Goal: Use online tool/utility: Utilize a website feature to perform a specific function

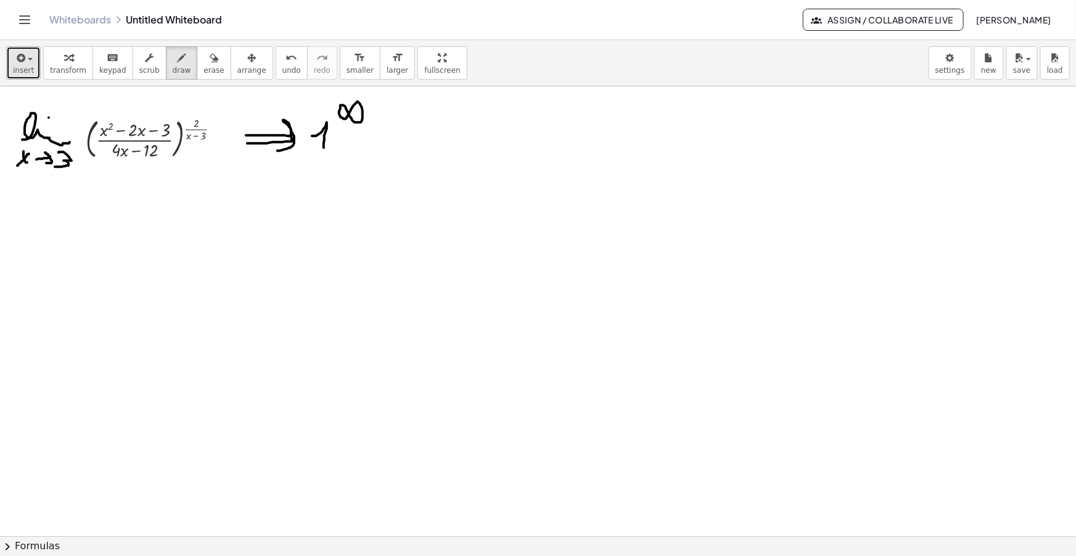
click at [22, 67] on span "insert" at bounding box center [23, 70] width 21 height 9
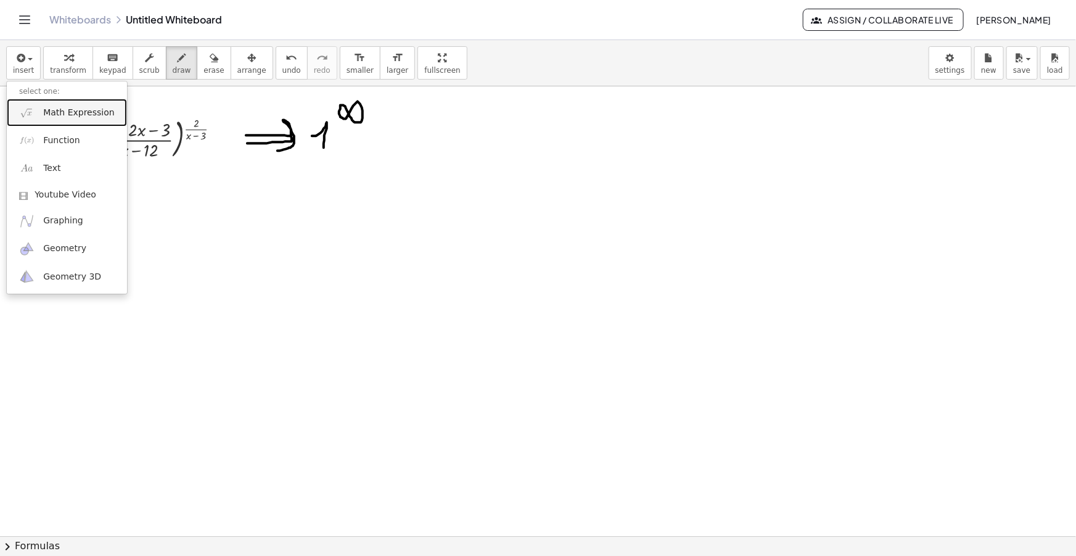
click at [65, 109] on span "Math Expression" at bounding box center [78, 113] width 71 height 12
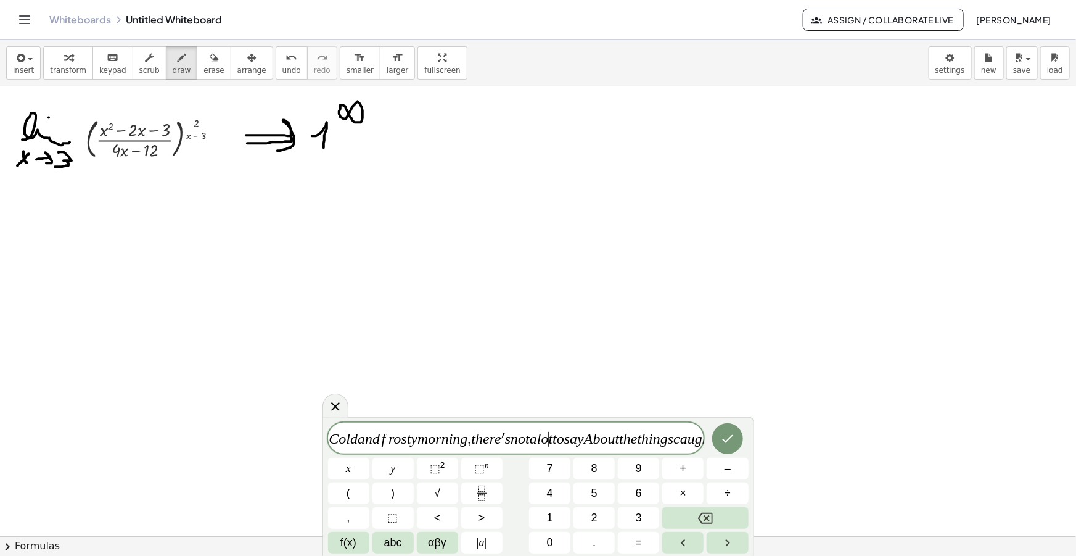
click at [546, 441] on var "o" at bounding box center [544, 438] width 7 height 16
click at [340, 413] on icon at bounding box center [335, 406] width 15 height 15
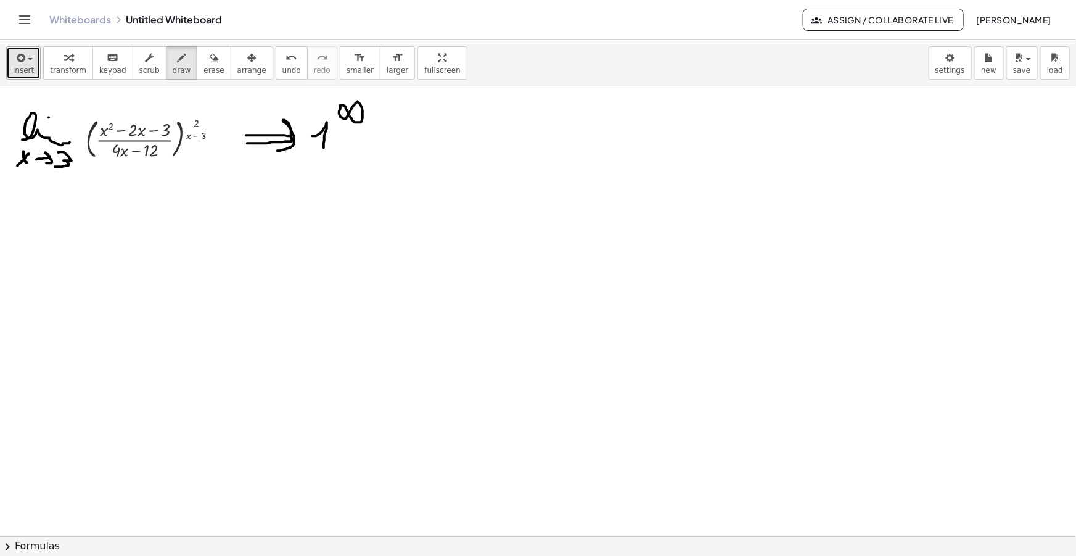
click at [22, 73] on span "insert" at bounding box center [23, 70] width 21 height 9
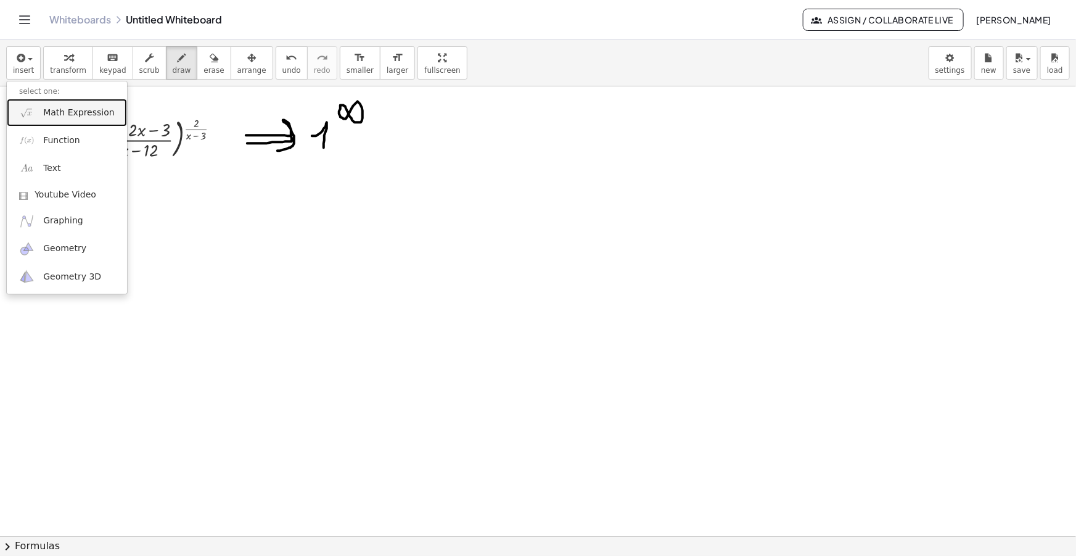
click at [51, 103] on link "Math Expression" at bounding box center [67, 113] width 120 height 28
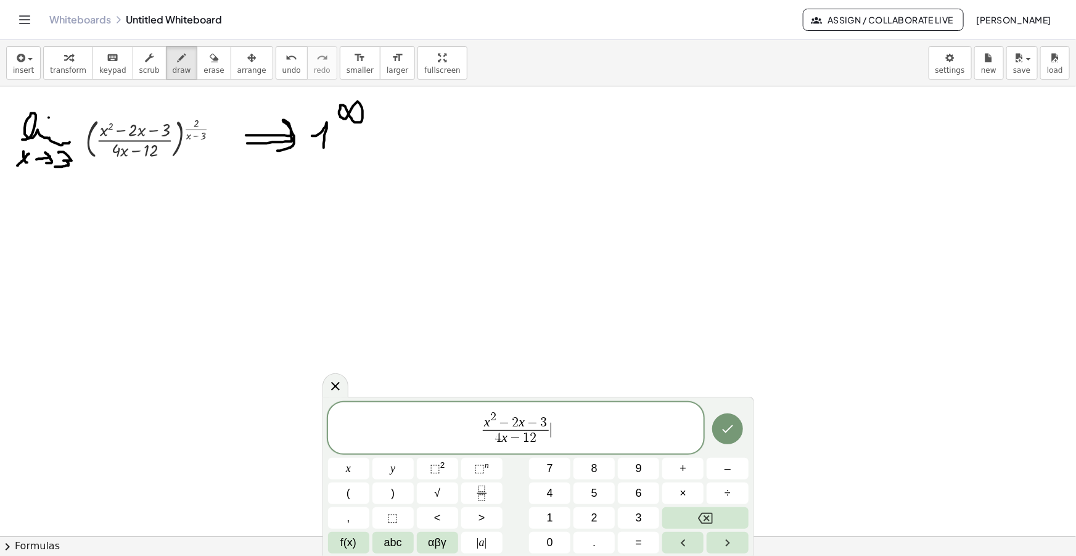
click at [560, 427] on span "x 2 − 2 x − 3 4 x − 1 2 ​ ​" at bounding box center [516, 428] width 376 height 38
drag, startPoint x: 537, startPoint y: 440, endPoint x: 496, endPoint y: 438, distance: 40.7
click at [496, 438] on span "4 x − 1 2" at bounding box center [516, 438] width 66 height 17
click at [580, 430] on span "x 2 − 2 x − 3 4 x − 1 2 ​" at bounding box center [516, 428] width 376 height 38
drag, startPoint x: 536, startPoint y: 441, endPoint x: 496, endPoint y: 439, distance: 39.5
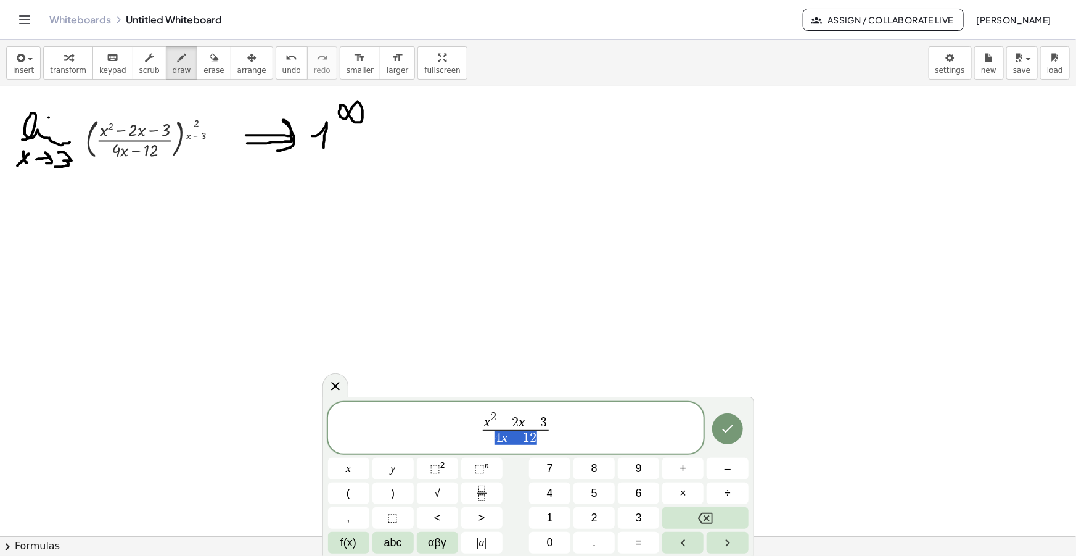
click at [564, 425] on span "x 2 − 2 x − 3 4 x − 1 2 ​" at bounding box center [516, 428] width 376 height 38
click at [572, 416] on span "x 2 − 2 x − 3 4 x − 1 2 ​ − 1 = 4 x − 1 2 ​ ​" at bounding box center [516, 428] width 376 height 38
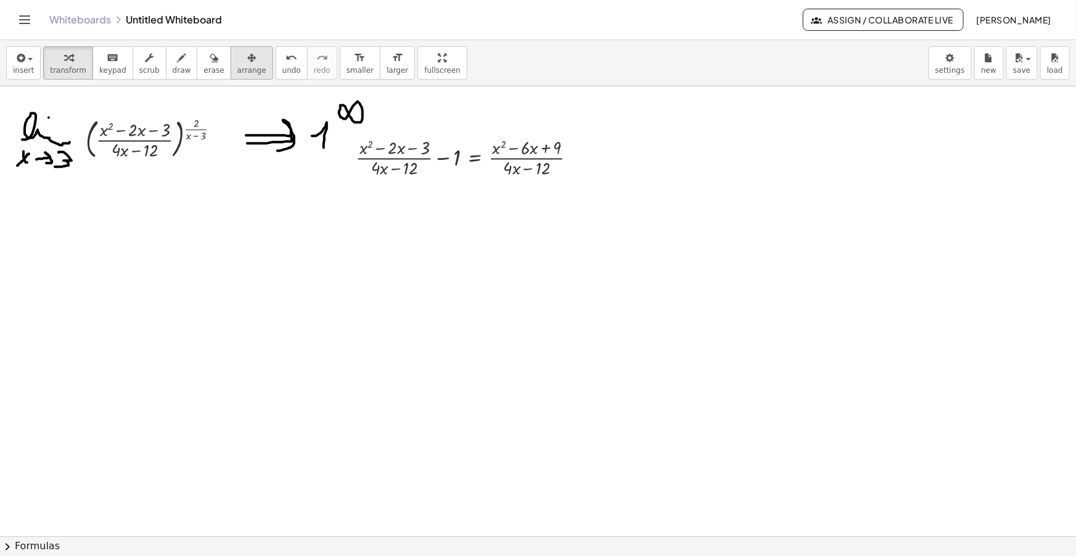
click at [237, 57] on div "button" at bounding box center [251, 57] width 29 height 15
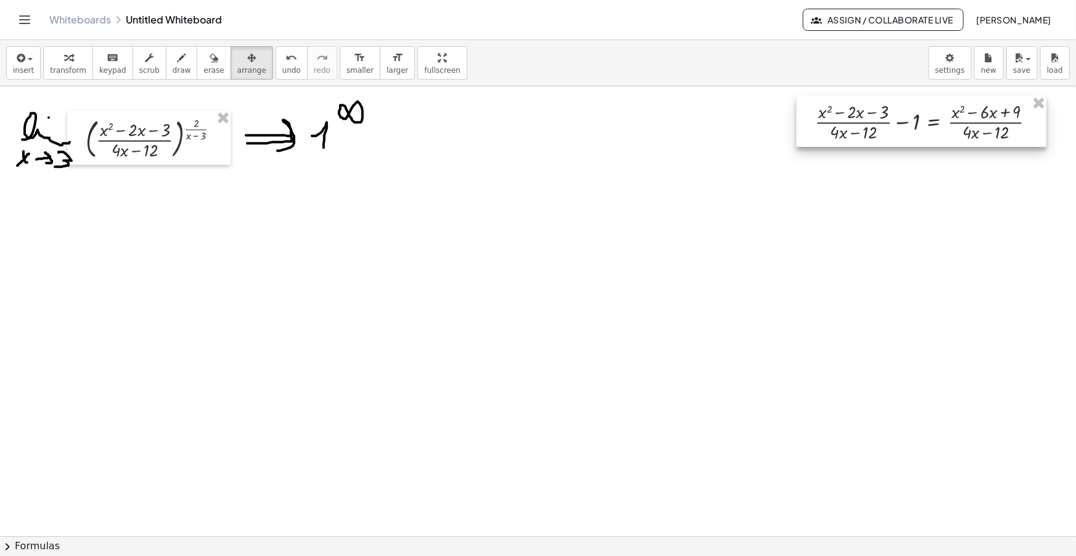
drag, startPoint x: 496, startPoint y: 161, endPoint x: 936, endPoint y: 123, distance: 441.9
click at [936, 123] on div at bounding box center [922, 121] width 250 height 51
click at [17, 55] on icon "button" at bounding box center [19, 58] width 11 height 15
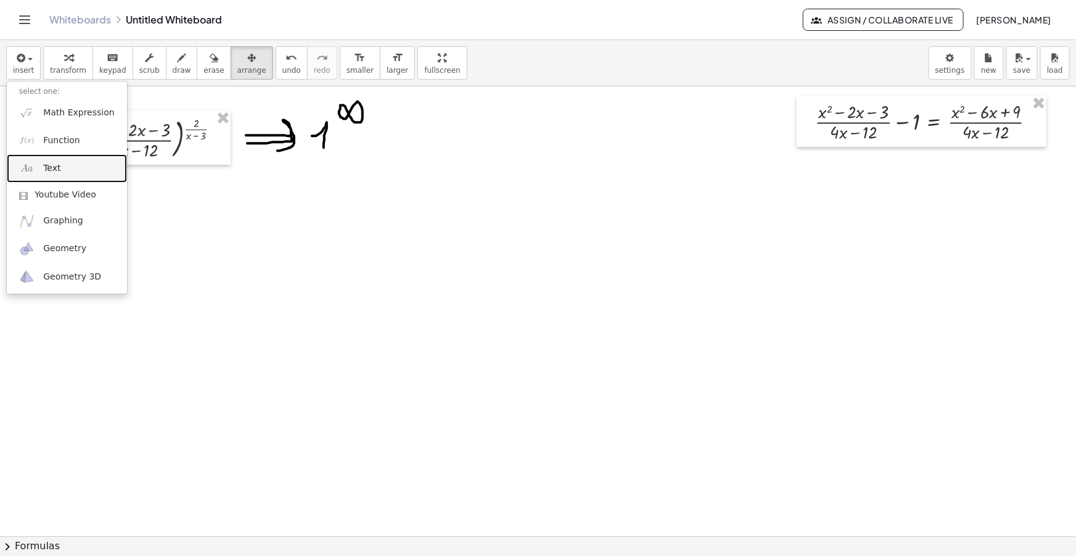
click at [52, 172] on span "Text" at bounding box center [51, 168] width 17 height 12
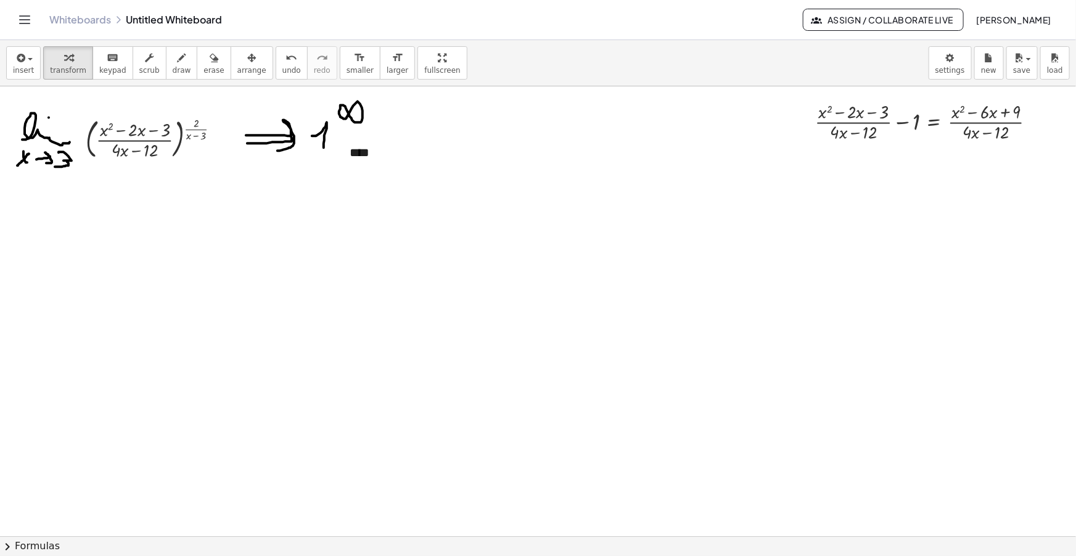
drag, startPoint x: 231, startPoint y: 62, endPoint x: 379, endPoint y: 118, distance: 157.7
click at [247, 62] on icon "button" at bounding box center [251, 58] width 9 height 15
drag, startPoint x: 521, startPoint y: 167, endPoint x: 392, endPoint y: 168, distance: 129.5
click at [392, 168] on icon at bounding box center [386, 165] width 15 height 15
drag, startPoint x: 364, startPoint y: 161, endPoint x: 762, endPoint y: 130, distance: 398.9
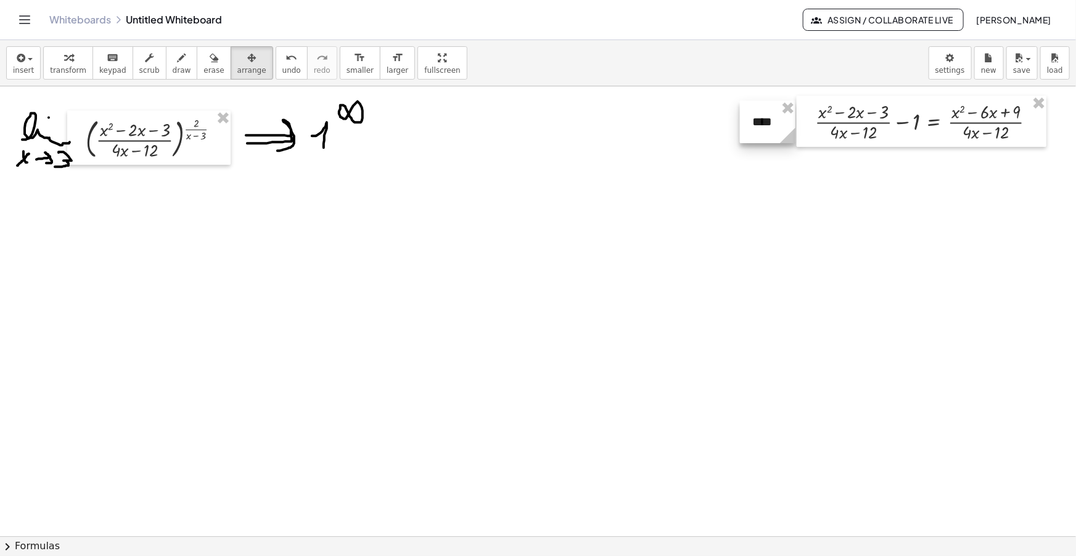
click at [762, 130] on div at bounding box center [767, 122] width 55 height 43
click at [178, 63] on icon "button" at bounding box center [182, 58] width 9 height 15
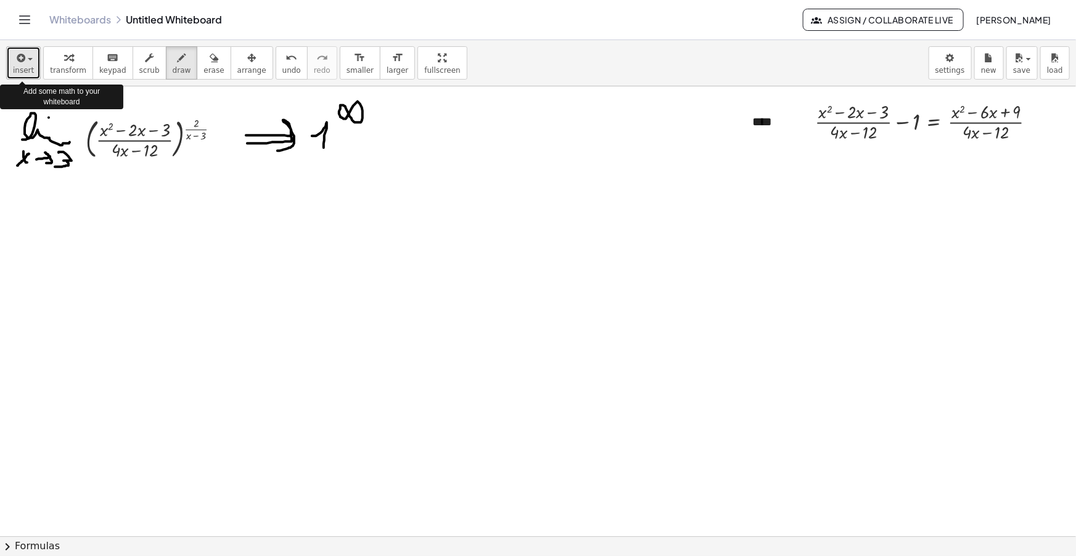
click at [24, 67] on span "insert" at bounding box center [23, 70] width 21 height 9
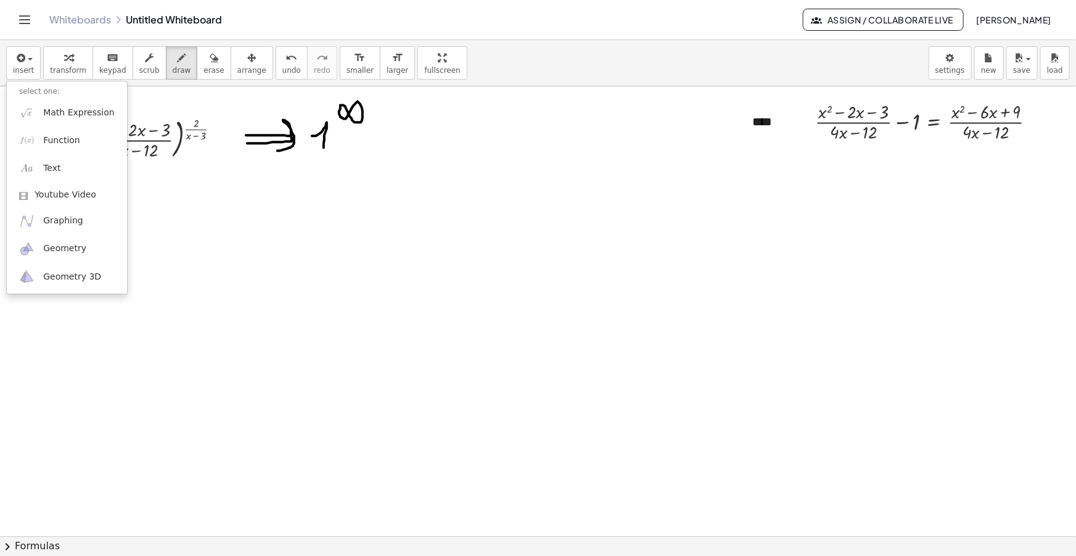
click at [477, 49] on div "insert select one: Math Expression Function Text Youtube Video Graphing Geometr…" at bounding box center [538, 63] width 1076 height 46
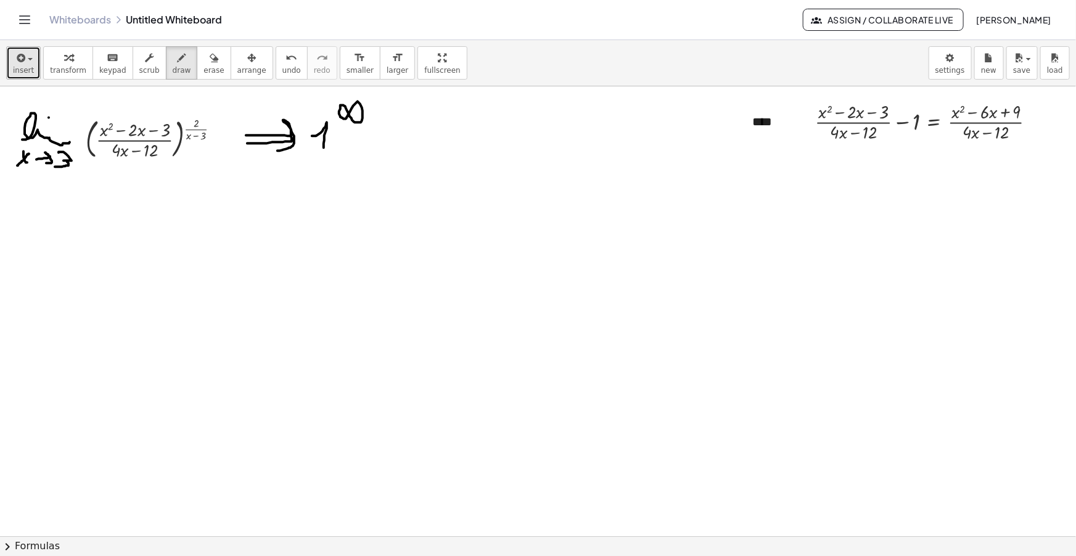
click at [27, 62] on div "button" at bounding box center [23, 57] width 21 height 15
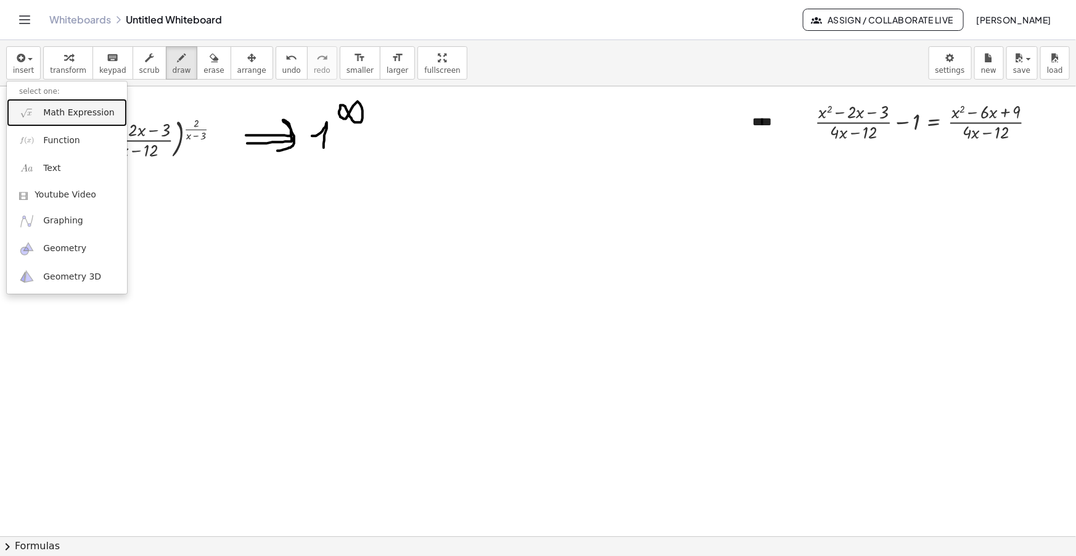
click at [58, 117] on span "Math Expression" at bounding box center [78, 113] width 71 height 12
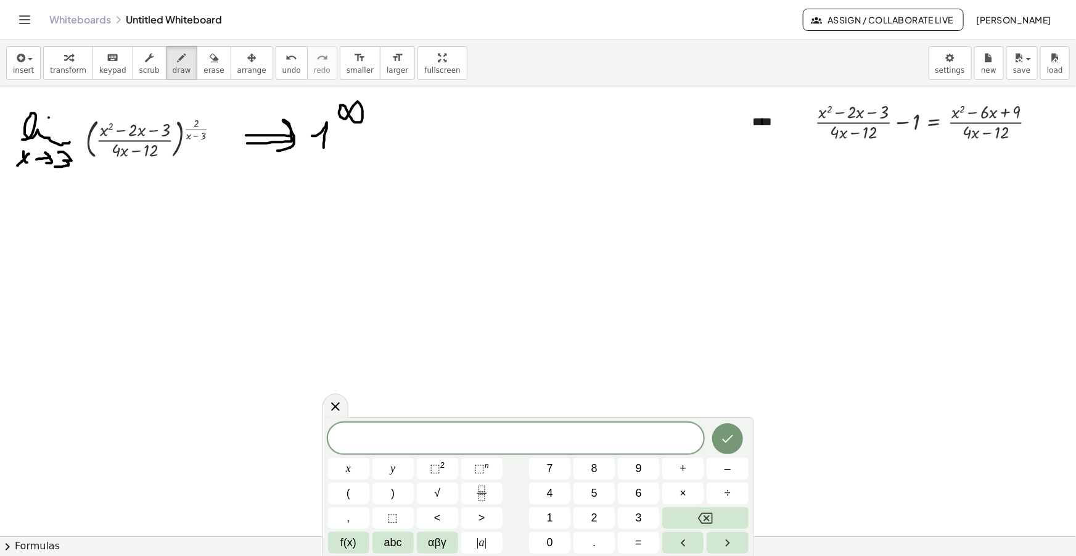
click at [523, 436] on span "​" at bounding box center [516, 438] width 376 height 17
click at [173, 66] on span "draw" at bounding box center [182, 70] width 18 height 9
drag, startPoint x: 11, startPoint y: 224, endPoint x: 18, endPoint y: 224, distance: 6.8
drag, startPoint x: 9, startPoint y: 231, endPoint x: 17, endPoint y: 231, distance: 7.4
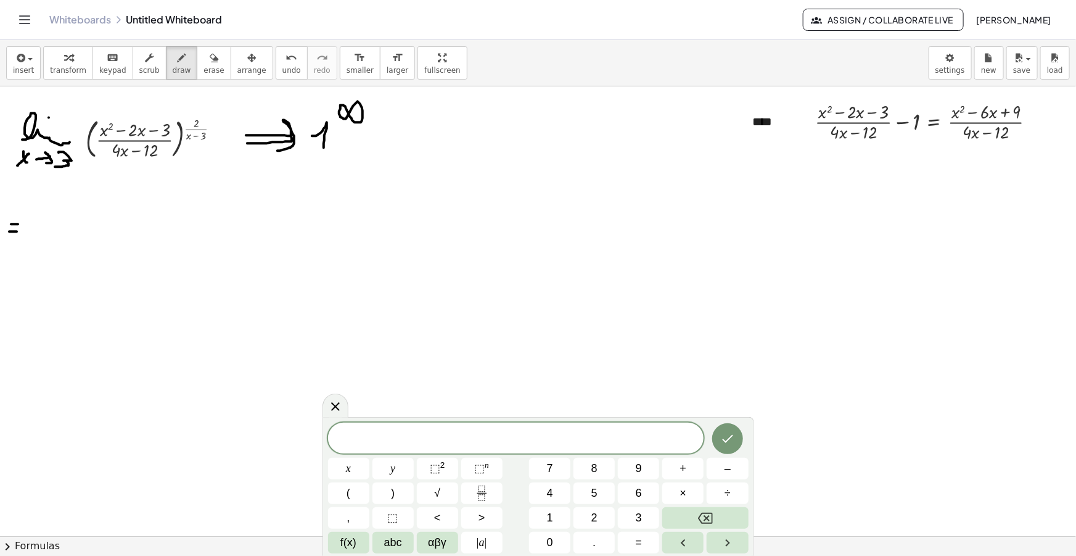
drag, startPoint x: 27, startPoint y: 237, endPoint x: 64, endPoint y: 231, distance: 38.0
drag, startPoint x: 18, startPoint y: 244, endPoint x: 28, endPoint y: 250, distance: 11.6
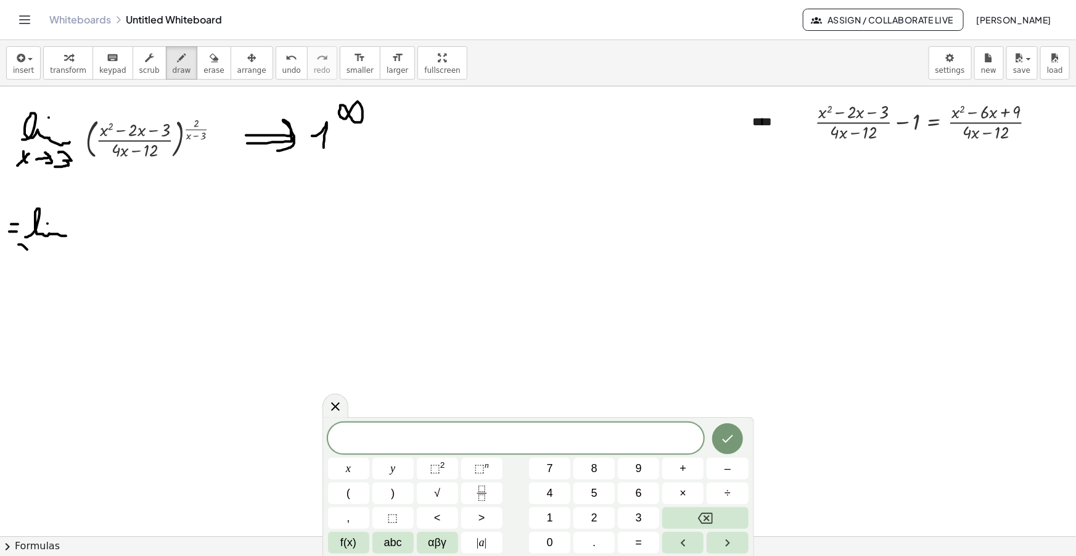
drag, startPoint x: 19, startPoint y: 250, endPoint x: 31, endPoint y: 244, distance: 13.5
drag, startPoint x: 51, startPoint y: 243, endPoint x: 48, endPoint y: 254, distance: 11.5
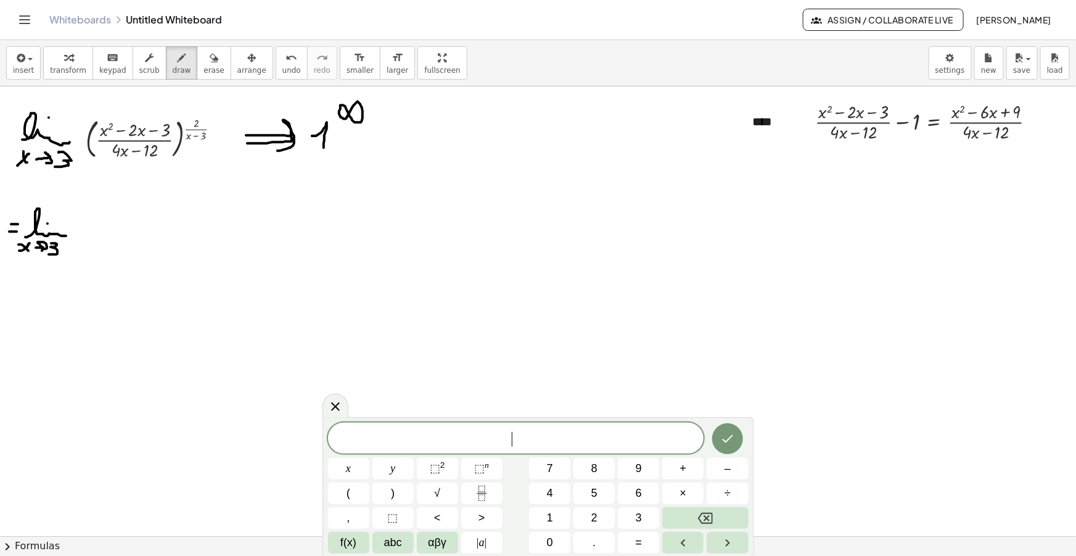
click at [535, 443] on span "​" at bounding box center [516, 438] width 376 height 17
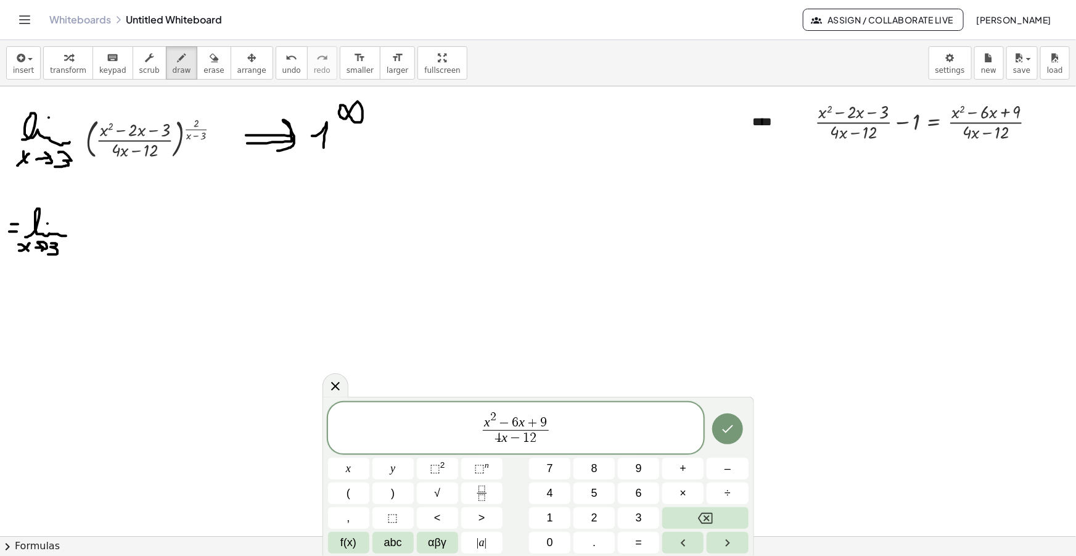
click at [483, 425] on span "x 2 − 6 x + 9 ​" at bounding box center [516, 420] width 66 height 19
click at [462, 425] on span "​ 1 + x 2 − 6 x + 9 4 x − 1 2 ​" at bounding box center [516, 428] width 376 height 38
click at [569, 425] on span ")" at bounding box center [567, 427] width 9 height 42
drag, startPoint x: 595, startPoint y: 432, endPoint x: 461, endPoint y: 428, distance: 134.5
click at [462, 429] on span "( 1 + x 2 − 6 x + 9 4 x − 1 2 ​ ) 2 x − 3 ​" at bounding box center [516, 427] width 376 height 41
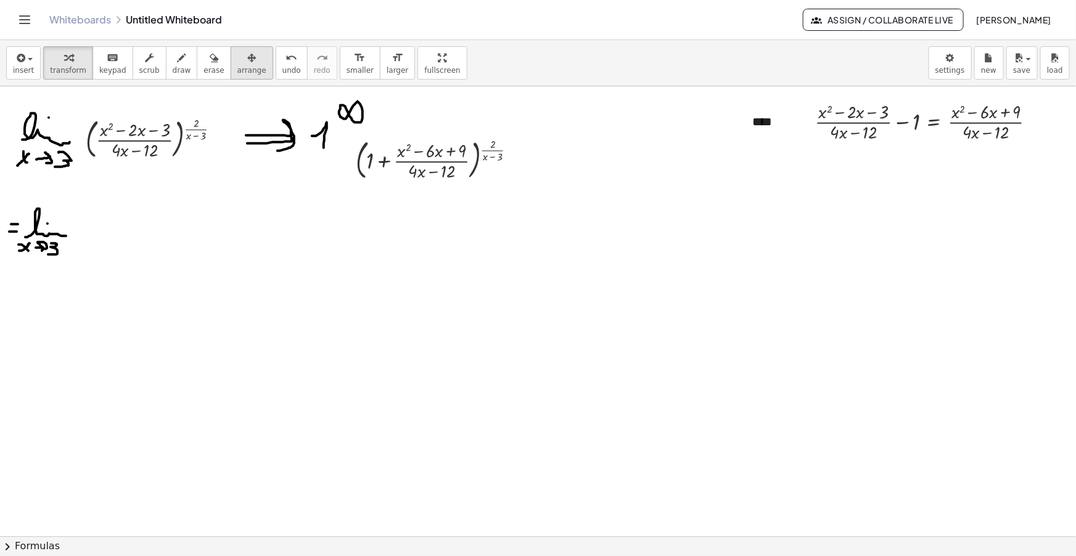
click at [247, 55] on icon "button" at bounding box center [251, 58] width 9 height 15
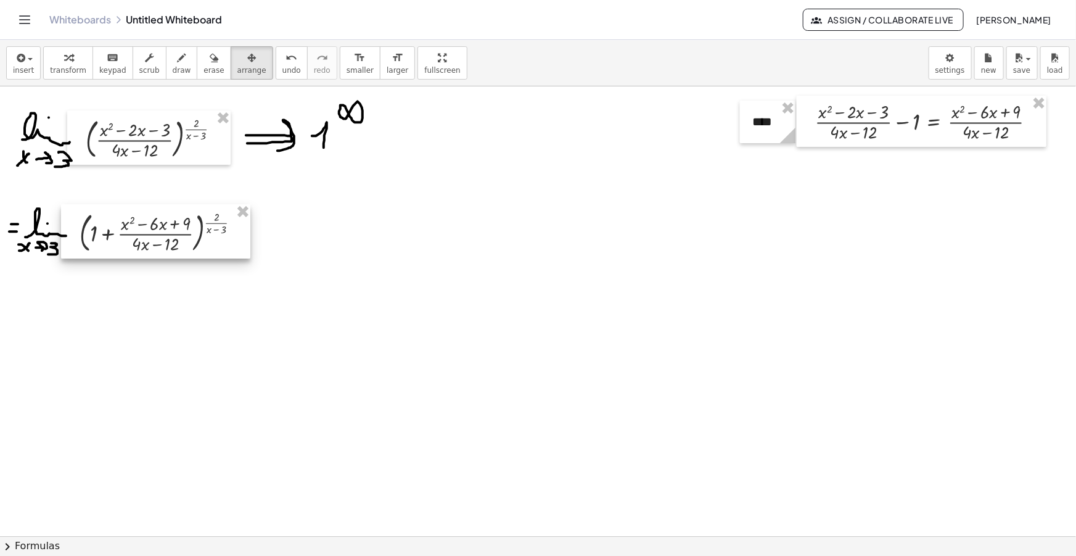
drag, startPoint x: 398, startPoint y: 169, endPoint x: 125, endPoint y: 242, distance: 282.7
click at [125, 242] on div at bounding box center [155, 231] width 189 height 54
click at [178, 55] on icon "button" at bounding box center [182, 58] width 9 height 15
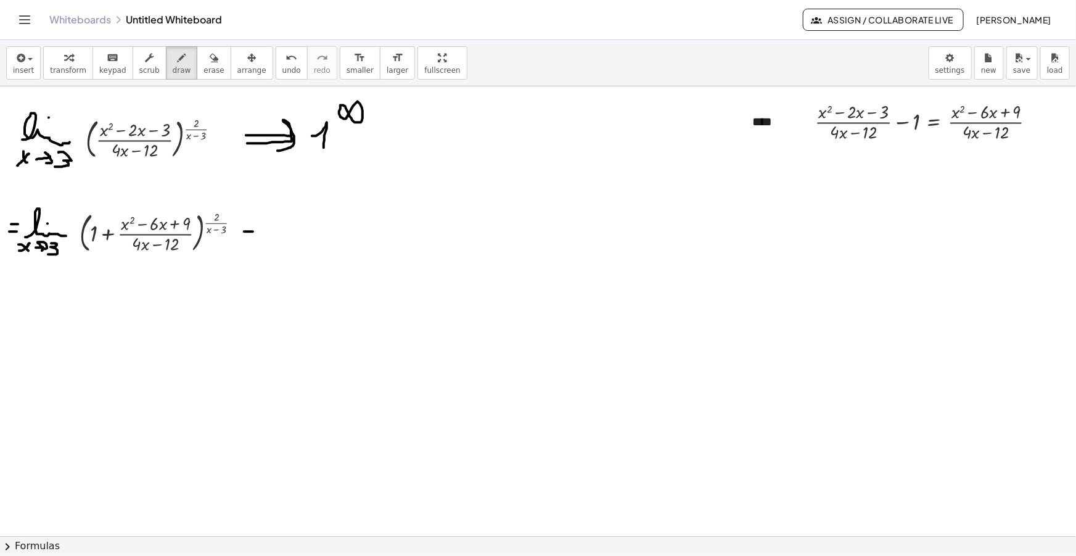
drag, startPoint x: 244, startPoint y: 231, endPoint x: 253, endPoint y: 231, distance: 8.6
drag, startPoint x: 247, startPoint y: 239, endPoint x: 254, endPoint y: 239, distance: 6.8
drag, startPoint x: 250, startPoint y: 239, endPoint x: 242, endPoint y: 239, distance: 8.6
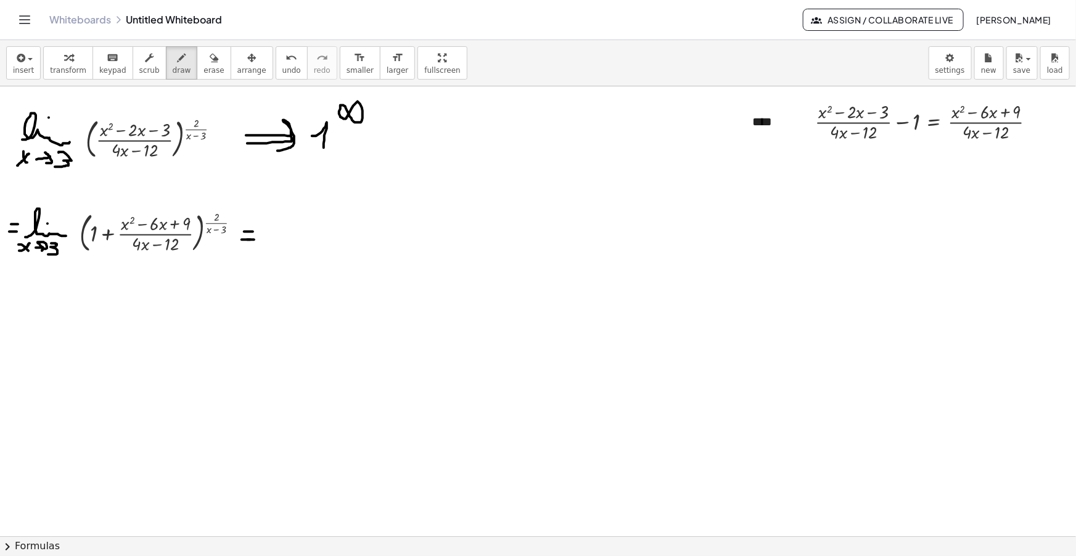
drag, startPoint x: 268, startPoint y: 242, endPoint x: 289, endPoint y: 236, distance: 22.3
drag, startPoint x: 285, startPoint y: 228, endPoint x: 277, endPoint y: 253, distance: 26.5
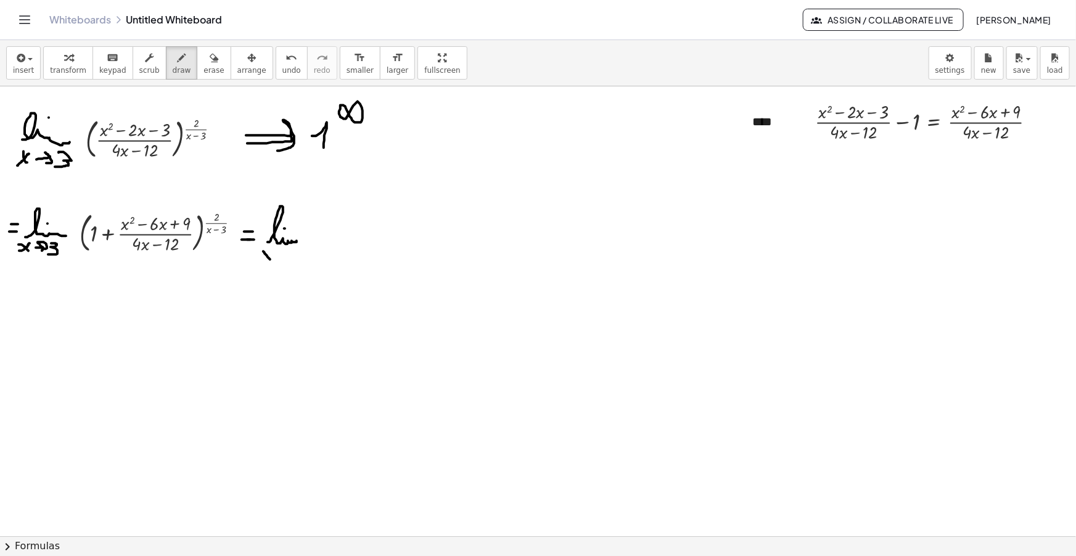
drag, startPoint x: 263, startPoint y: 251, endPoint x: 270, endPoint y: 259, distance: 10.5
drag, startPoint x: 263, startPoint y: 257, endPoint x: 273, endPoint y: 252, distance: 10.8
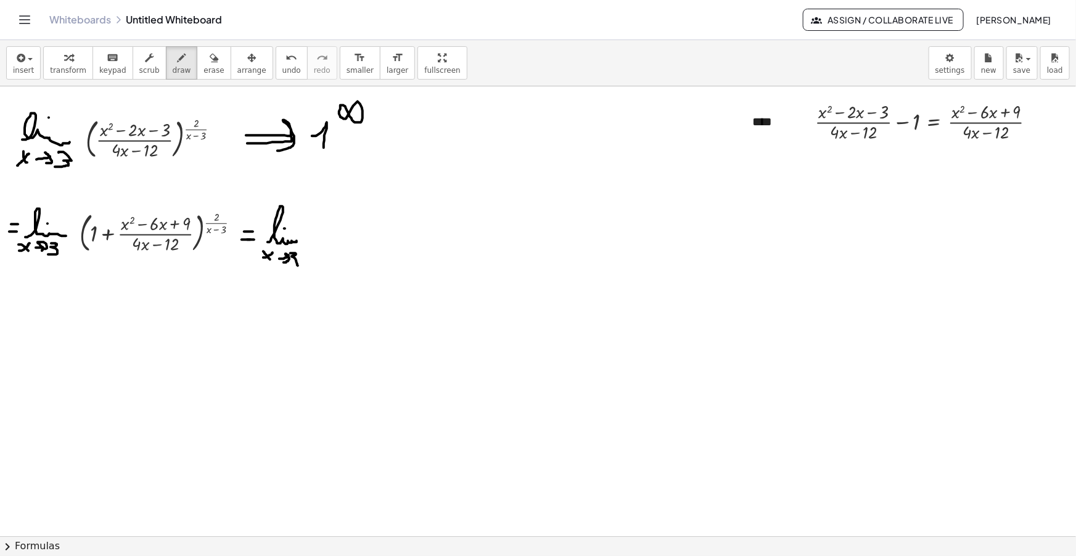
drag, startPoint x: 290, startPoint y: 253, endPoint x: 296, endPoint y: 265, distance: 13.0
click at [203, 71] on span "erase" at bounding box center [213, 70] width 20 height 9
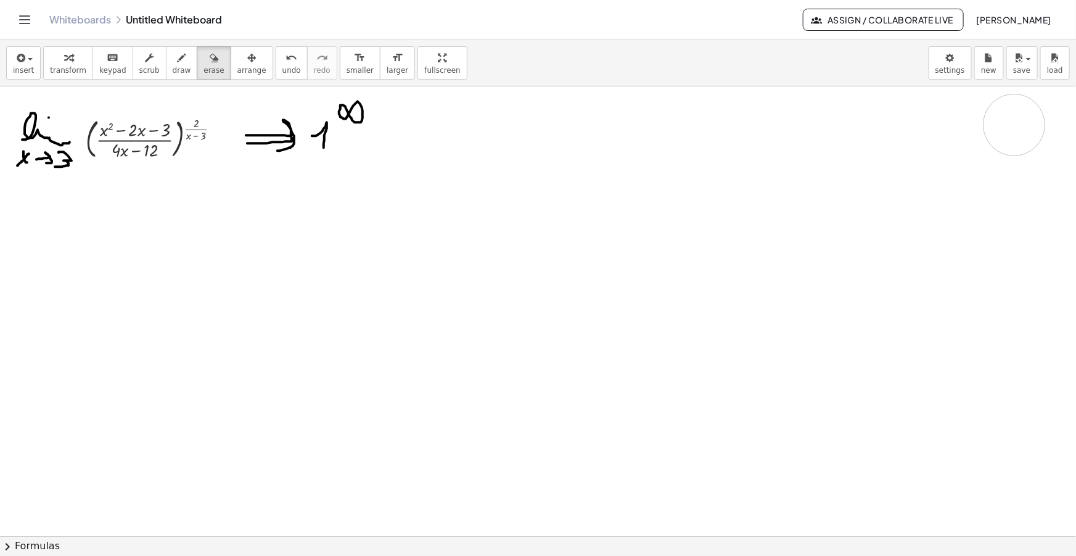
drag, startPoint x: 330, startPoint y: 247, endPoint x: 773, endPoint y: 148, distance: 453.0
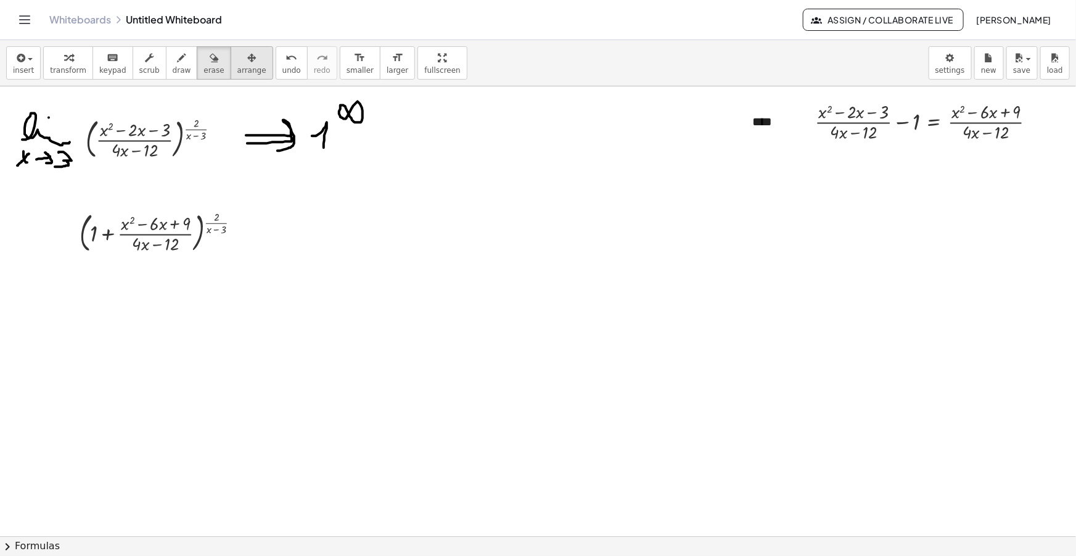
click at [247, 51] on icon "button" at bounding box center [251, 58] width 9 height 15
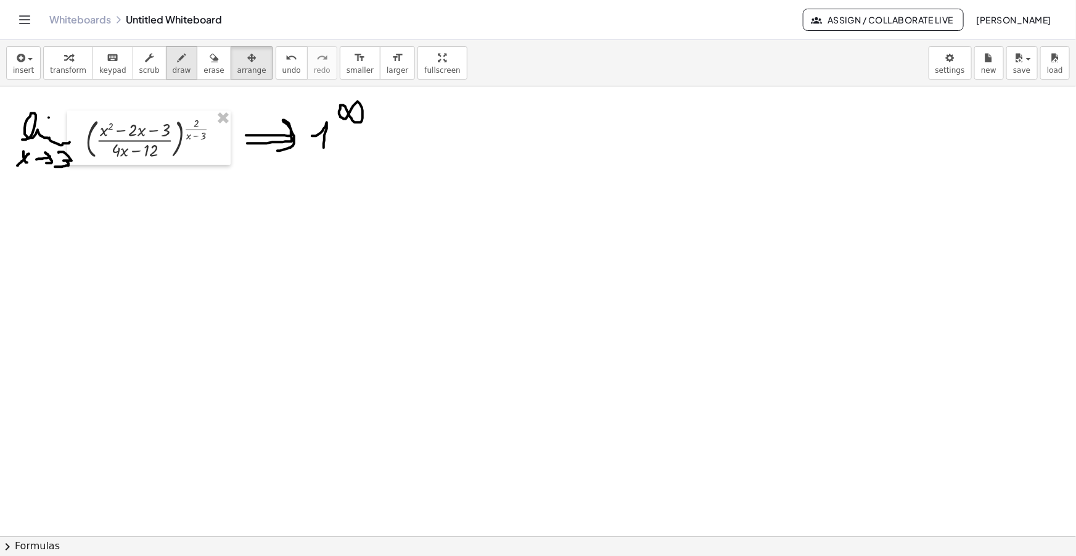
click at [173, 71] on span "draw" at bounding box center [182, 70] width 18 height 9
click at [25, 55] on span "button" at bounding box center [26, 59] width 2 height 9
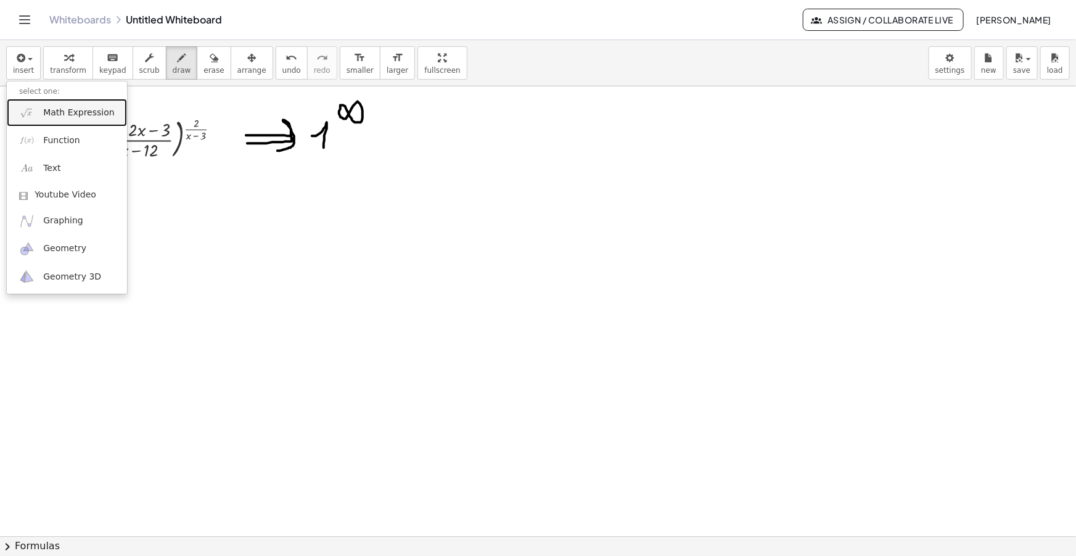
drag, startPoint x: 71, startPoint y: 111, endPoint x: 72, endPoint y: 105, distance: 6.3
click at [70, 110] on span "Math Expression" at bounding box center [78, 113] width 71 height 12
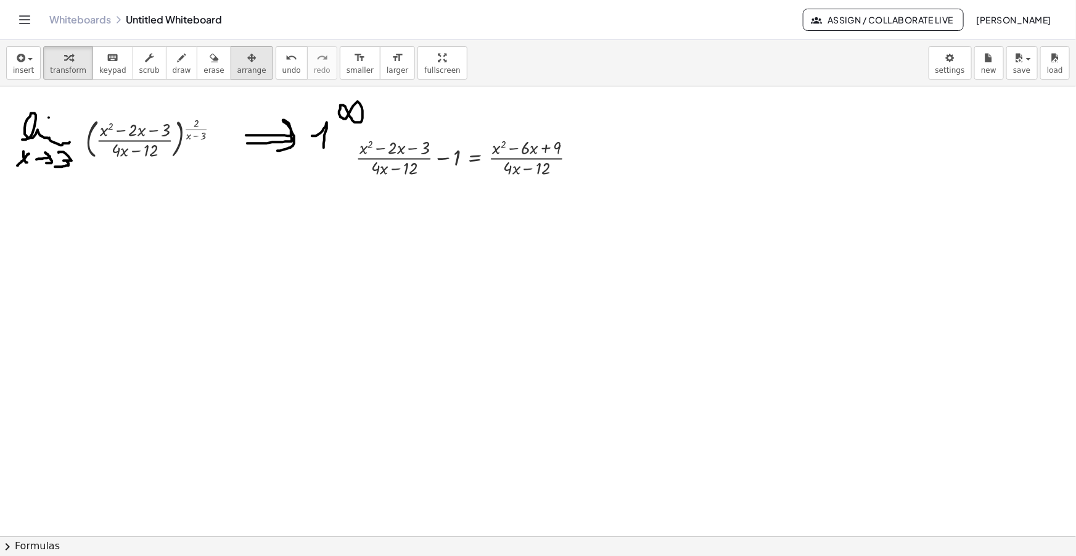
click at [240, 66] on span "arrange" at bounding box center [251, 70] width 29 height 9
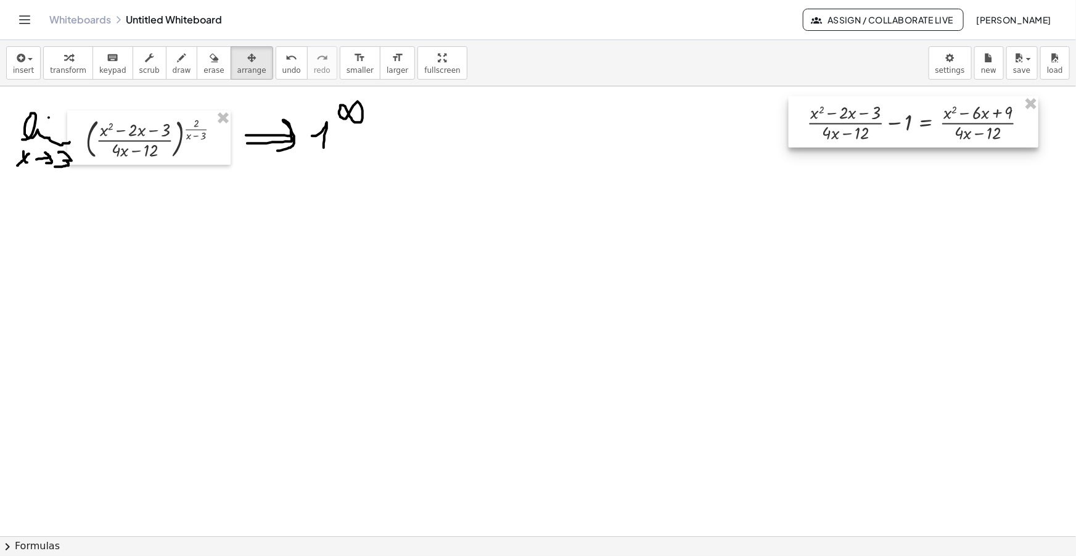
drag, startPoint x: 423, startPoint y: 168, endPoint x: 874, endPoint y: 133, distance: 452.1
click at [874, 133] on div at bounding box center [914, 121] width 250 height 51
click at [35, 63] on button "insert" at bounding box center [23, 62] width 35 height 33
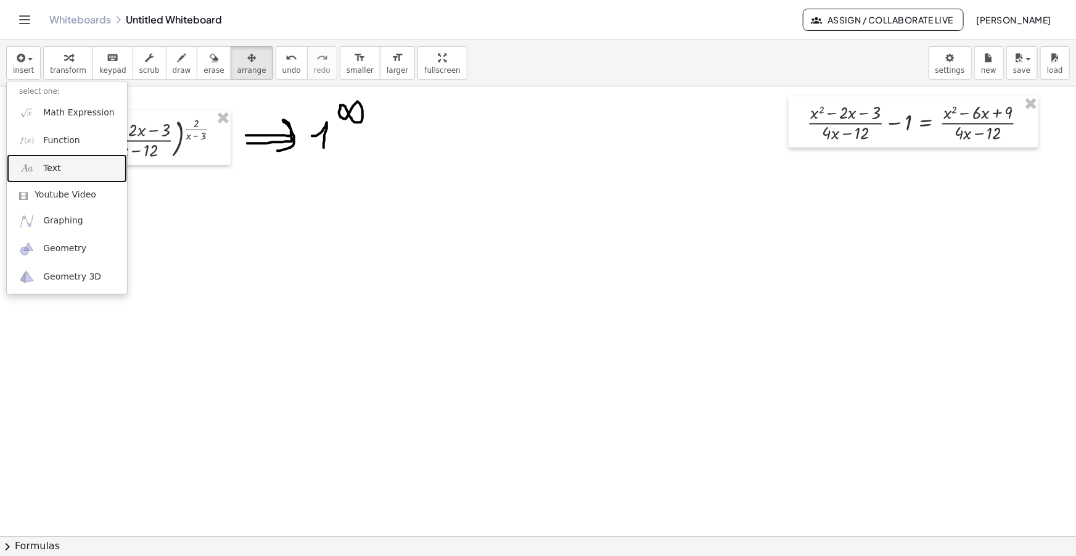
click at [62, 166] on link "Text" at bounding box center [67, 168] width 120 height 28
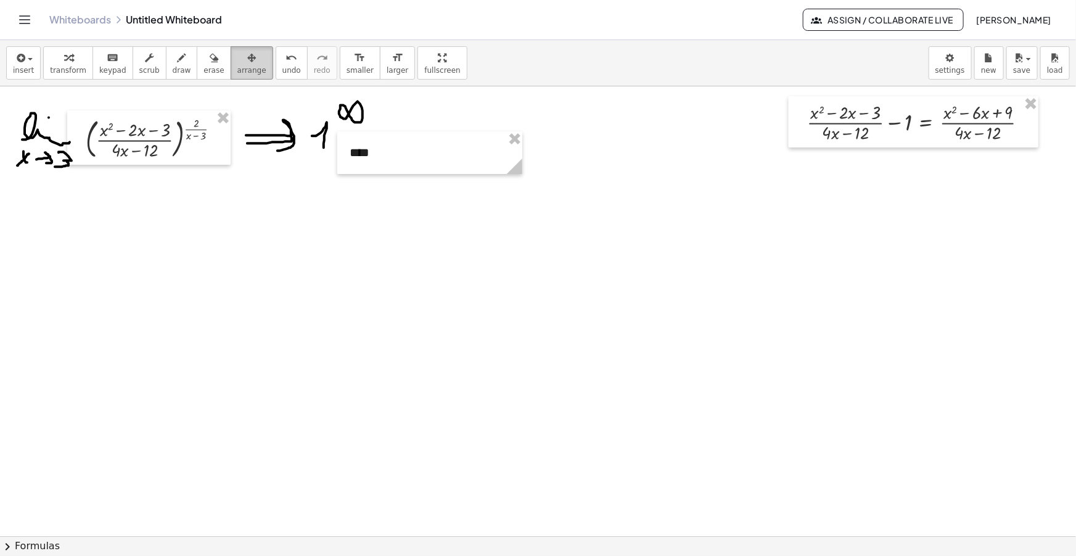
click at [231, 48] on button "arrange" at bounding box center [252, 62] width 43 height 33
drag, startPoint x: 513, startPoint y: 166, endPoint x: 364, endPoint y: 162, distance: 149.3
click at [379, 168] on g at bounding box center [390, 169] width 22 height 22
drag, startPoint x: 363, startPoint y: 160, endPoint x: 755, endPoint y: 128, distance: 394.1
click at [755, 128] on div at bounding box center [756, 120] width 51 height 43
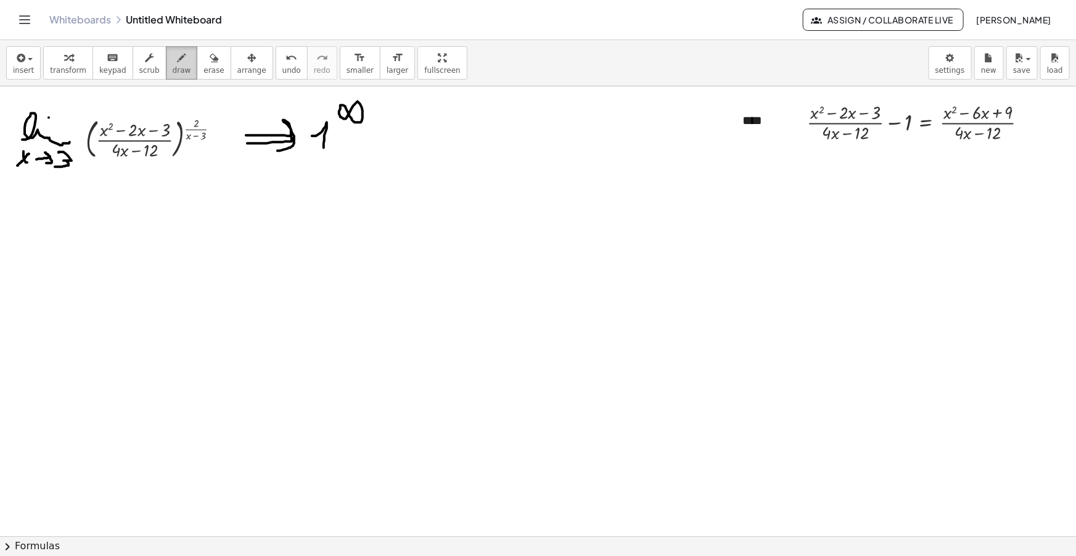
click at [176, 60] on button "draw" at bounding box center [182, 62] width 32 height 33
drag, startPoint x: 6, startPoint y: 221, endPoint x: 17, endPoint y: 221, distance: 11.1
drag, startPoint x: 9, startPoint y: 228, endPoint x: 20, endPoint y: 228, distance: 11.7
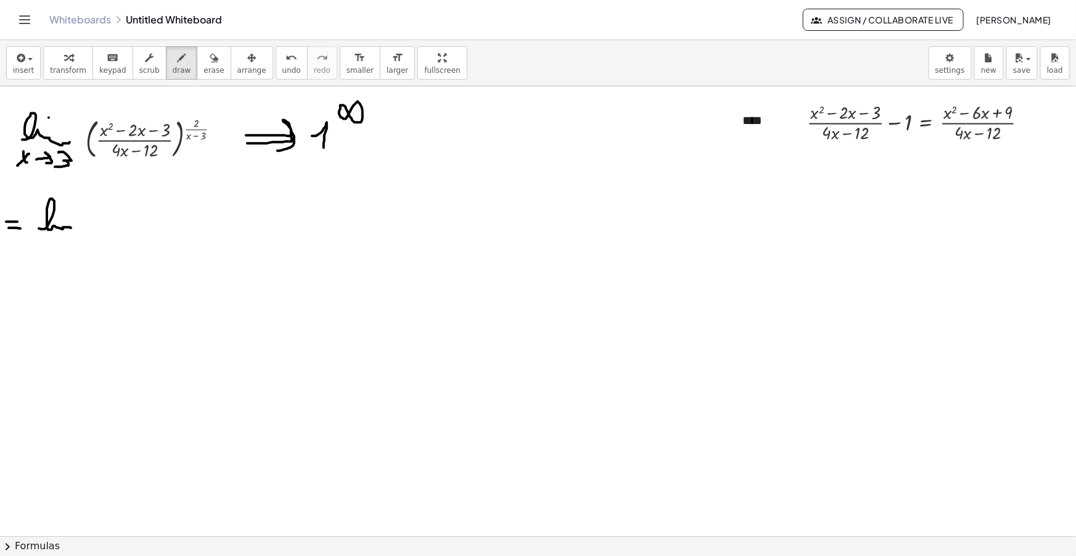
drag, startPoint x: 39, startPoint y: 228, endPoint x: 79, endPoint y: 229, distance: 39.5
drag, startPoint x: 36, startPoint y: 240, endPoint x: 42, endPoint y: 245, distance: 8.3
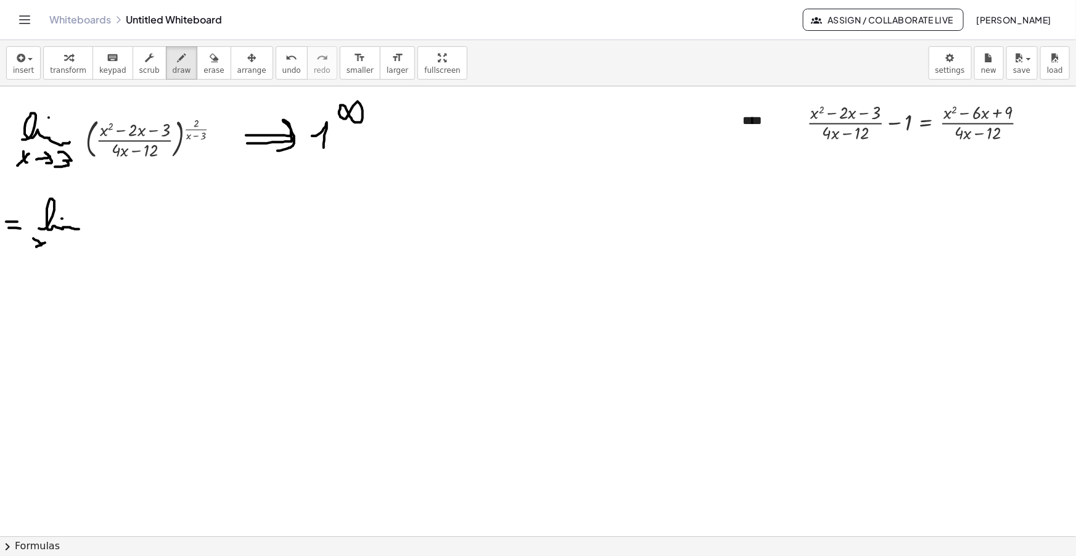
drag, startPoint x: 36, startPoint y: 247, endPoint x: 45, endPoint y: 242, distance: 9.9
drag, startPoint x: 51, startPoint y: 242, endPoint x: 59, endPoint y: 246, distance: 8.3
drag, startPoint x: 68, startPoint y: 239, endPoint x: 69, endPoint y: 250, distance: 11.1
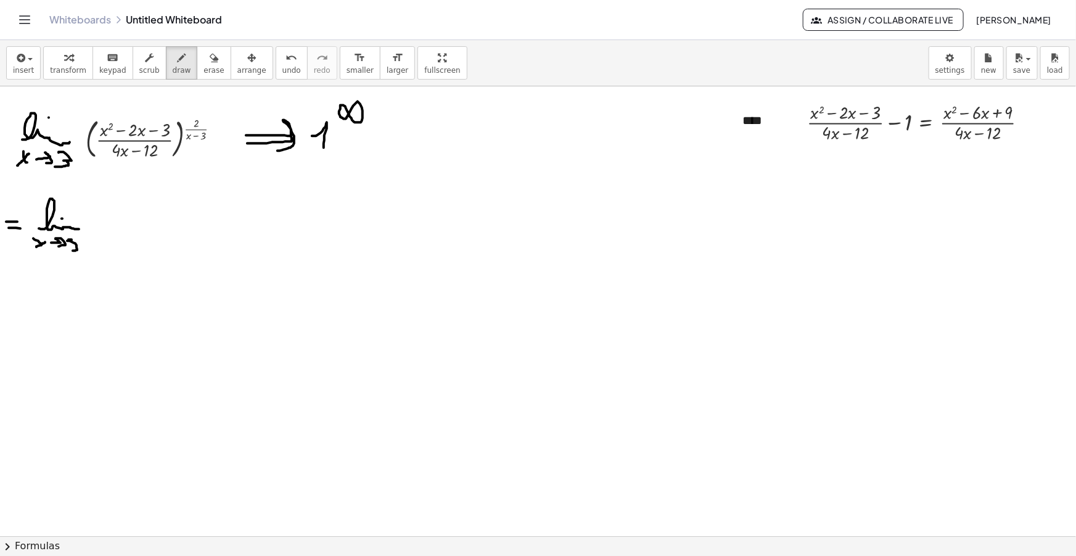
drag, startPoint x: 39, startPoint y: 244, endPoint x: 47, endPoint y: 248, distance: 9.1
click at [33, 67] on button "insert" at bounding box center [23, 62] width 35 height 33
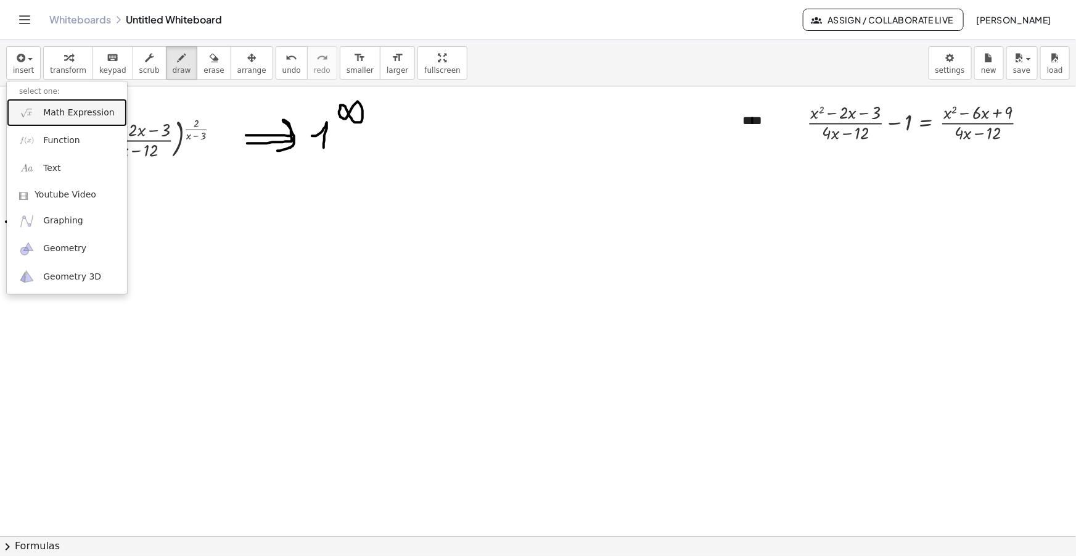
click at [60, 110] on span "Math Expression" at bounding box center [78, 113] width 71 height 12
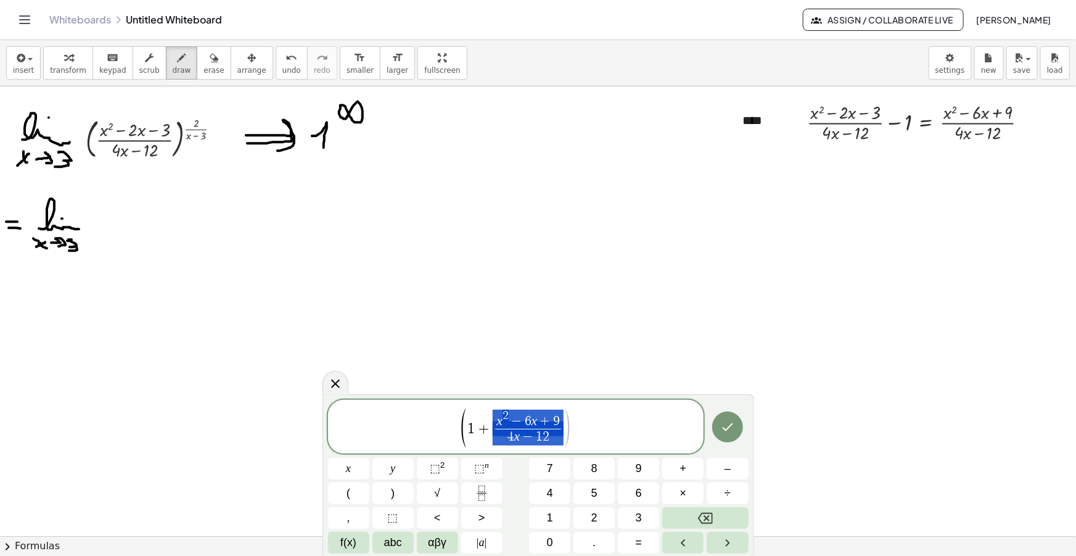
drag, startPoint x: 563, startPoint y: 430, endPoint x: 509, endPoint y: 430, distance: 53.6
click at [509, 430] on span "( 1 + x 2 − 6 x + 9 4 x − 1 2 ​ )" at bounding box center [516, 427] width 112 height 38
click at [585, 434] on span "( 1 + x 2 − 6 x + 9 4 x − 1 2 ​ ) ​" at bounding box center [516, 427] width 376 height 41
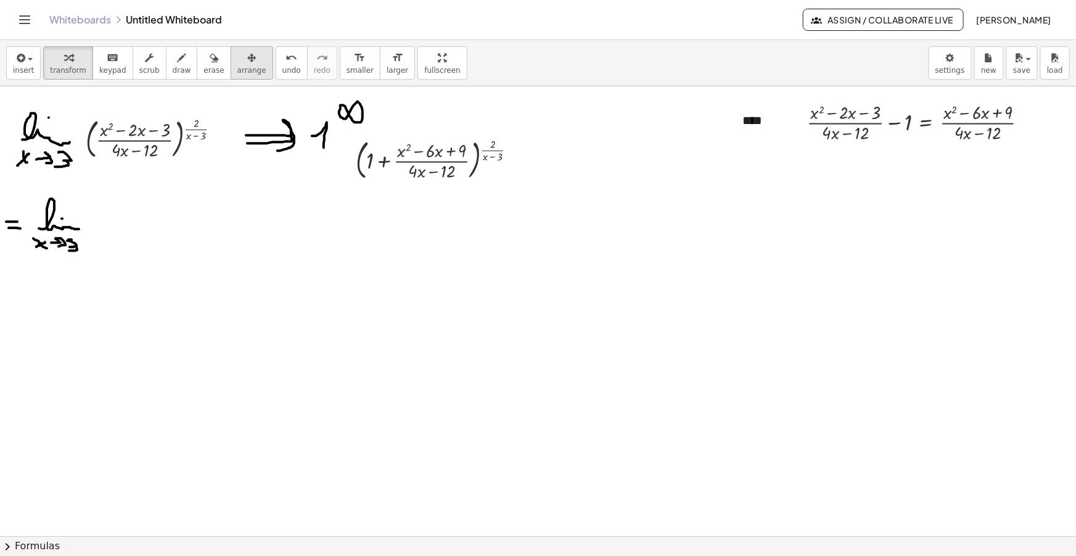
click at [245, 70] on button "arrange" at bounding box center [252, 62] width 43 height 33
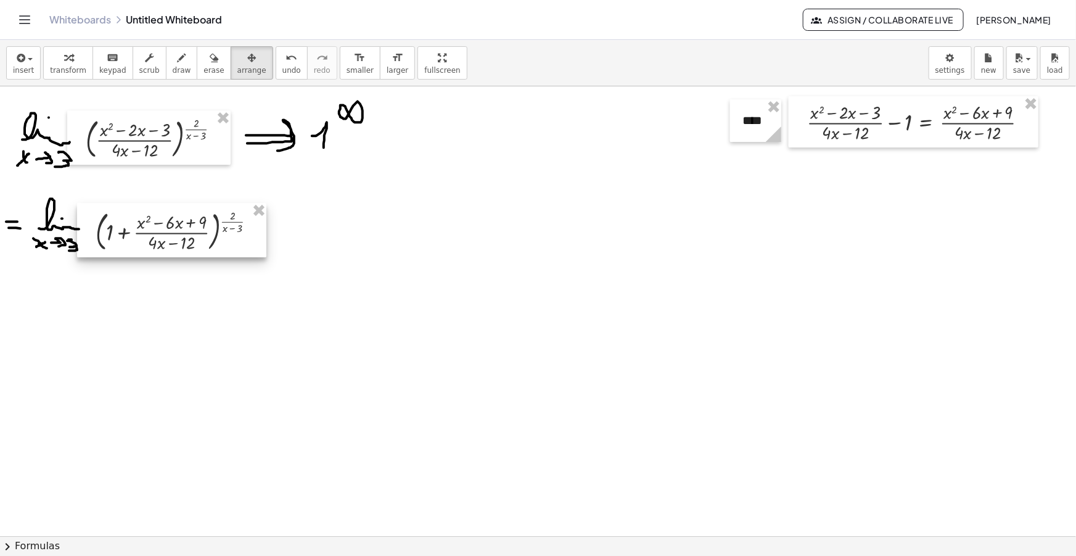
drag, startPoint x: 419, startPoint y: 166, endPoint x: 158, endPoint y: 237, distance: 270.5
click at [158, 237] on div at bounding box center [171, 230] width 189 height 54
click at [166, 77] on button "draw" at bounding box center [182, 62] width 32 height 33
drag, startPoint x: 266, startPoint y: 223, endPoint x: 275, endPoint y: 223, distance: 9.2
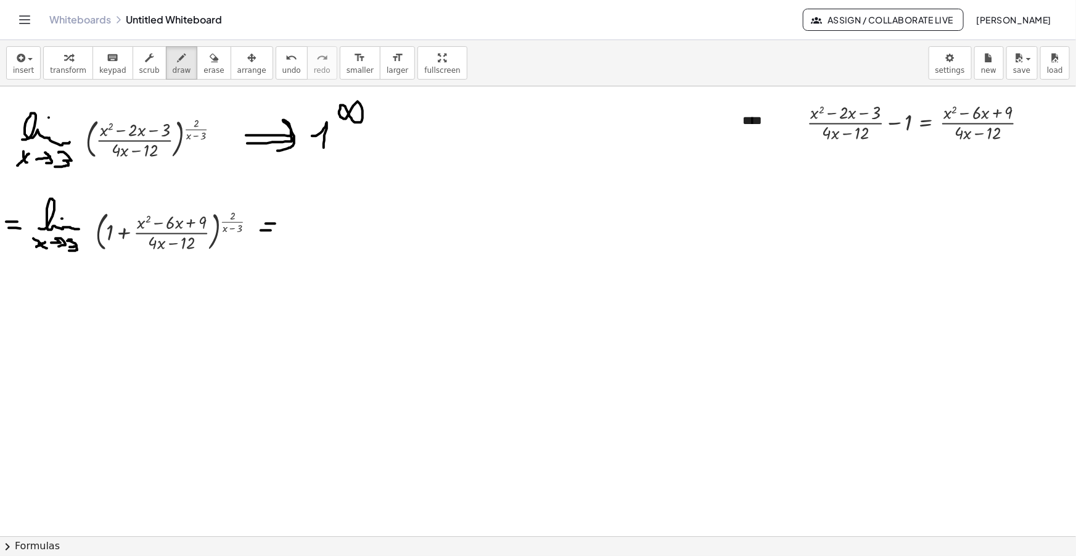
drag, startPoint x: 261, startPoint y: 230, endPoint x: 271, endPoint y: 230, distance: 9.9
drag, startPoint x: 271, startPoint y: 222, endPoint x: 263, endPoint y: 222, distance: 7.4
drag, startPoint x: 293, startPoint y: 233, endPoint x: 330, endPoint y: 222, distance: 38.6
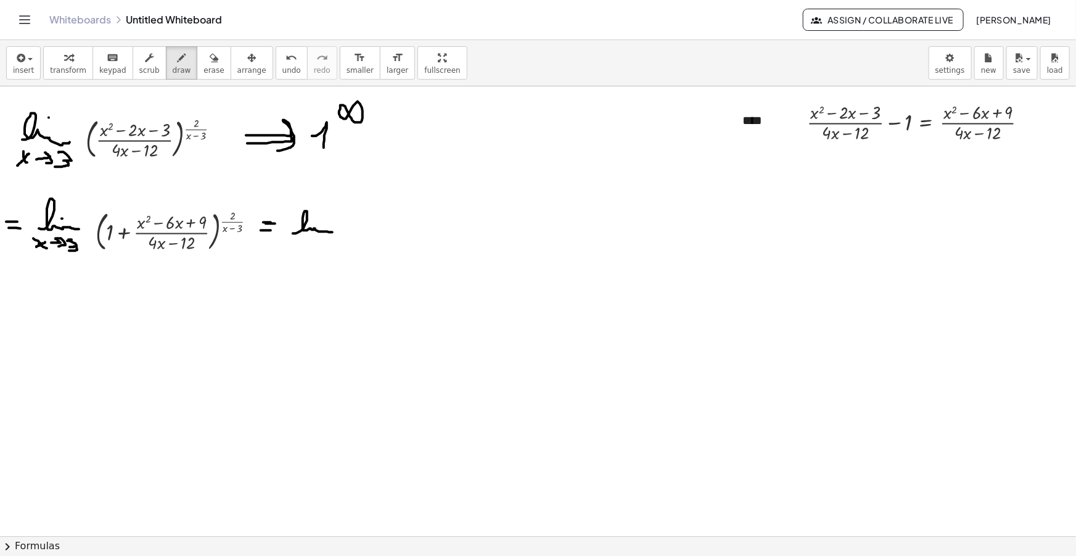
drag, startPoint x: 290, startPoint y: 246, endPoint x: 297, endPoint y: 241, distance: 8.9
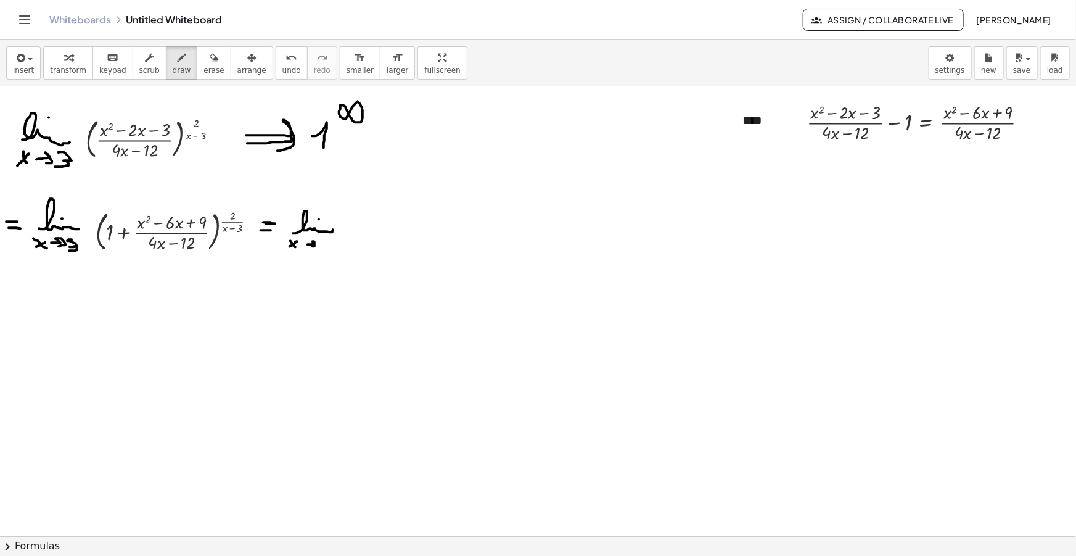
drag, startPoint x: 321, startPoint y: 239, endPoint x: 319, endPoint y: 246, distance: 7.0
click at [173, 69] on span "draw" at bounding box center [182, 70] width 18 height 9
click at [178, 59] on icon "button" at bounding box center [182, 58] width 9 height 15
